Goal: Navigation & Orientation: Find specific page/section

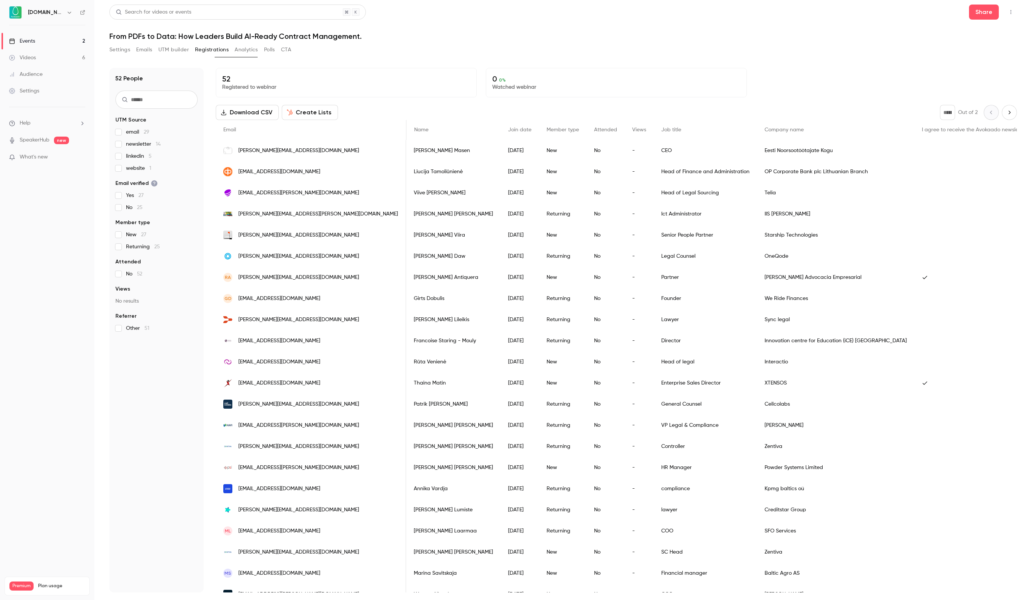
scroll to position [0, 697]
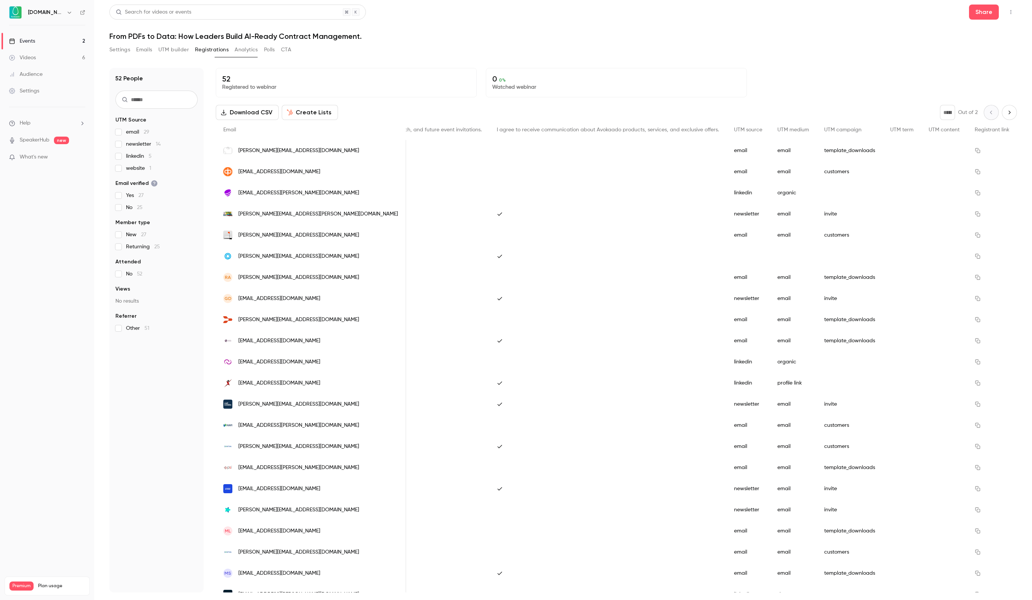
scroll to position [0, 896]
click at [189, 51] on button "UTM builder" at bounding box center [173, 50] width 31 height 12
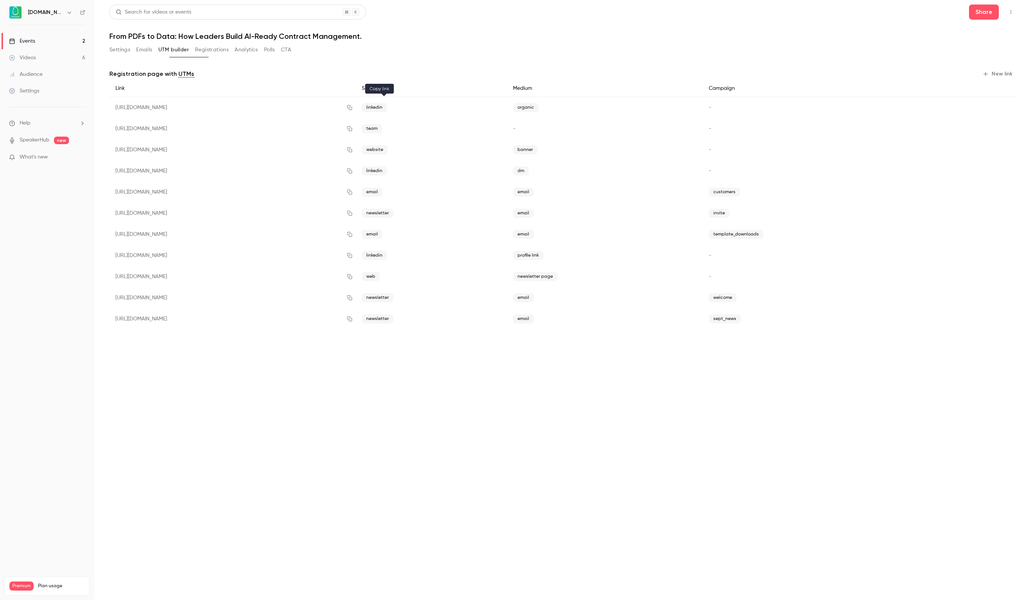
click at [352, 109] on icon "button" at bounding box center [349, 107] width 5 height 5
click at [63, 38] on link "Events 2" at bounding box center [47, 41] width 94 height 17
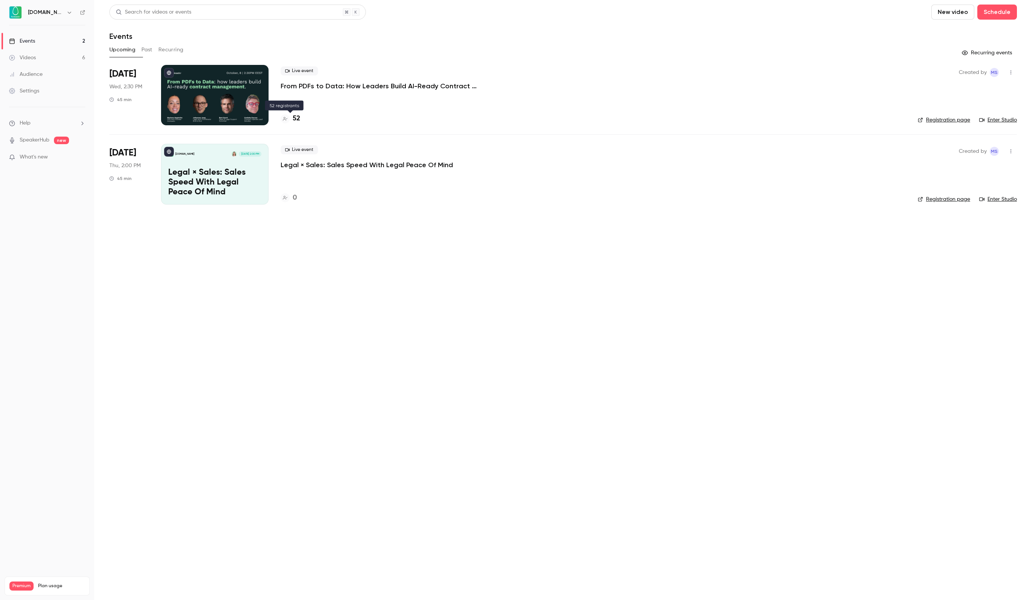
click at [291, 115] on div "52" at bounding box center [291, 119] width 20 height 10
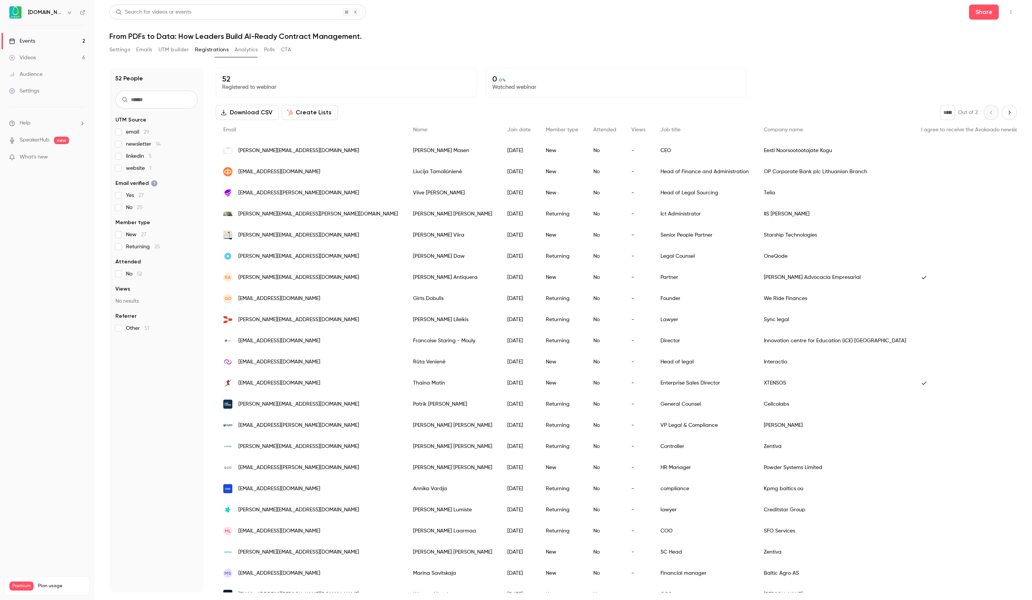
click at [47, 34] on link "Events 2" at bounding box center [47, 41] width 94 height 17
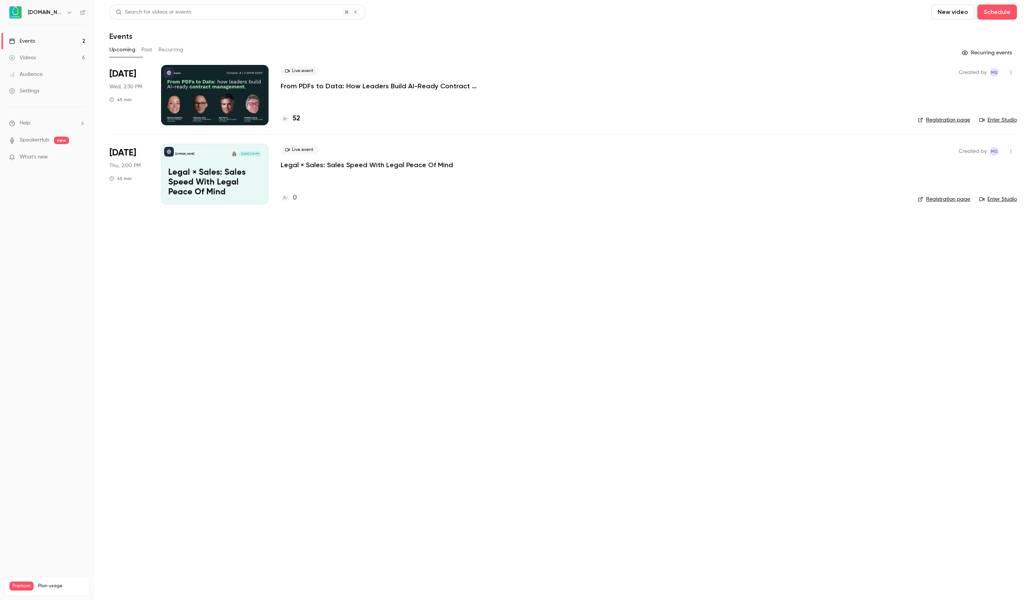
click at [241, 0] on main "Search for videos or events New video Schedule Events Upcoming Past Recurring R…" at bounding box center [563, 300] width 938 height 600
